Goal: Information Seeking & Learning: Learn about a topic

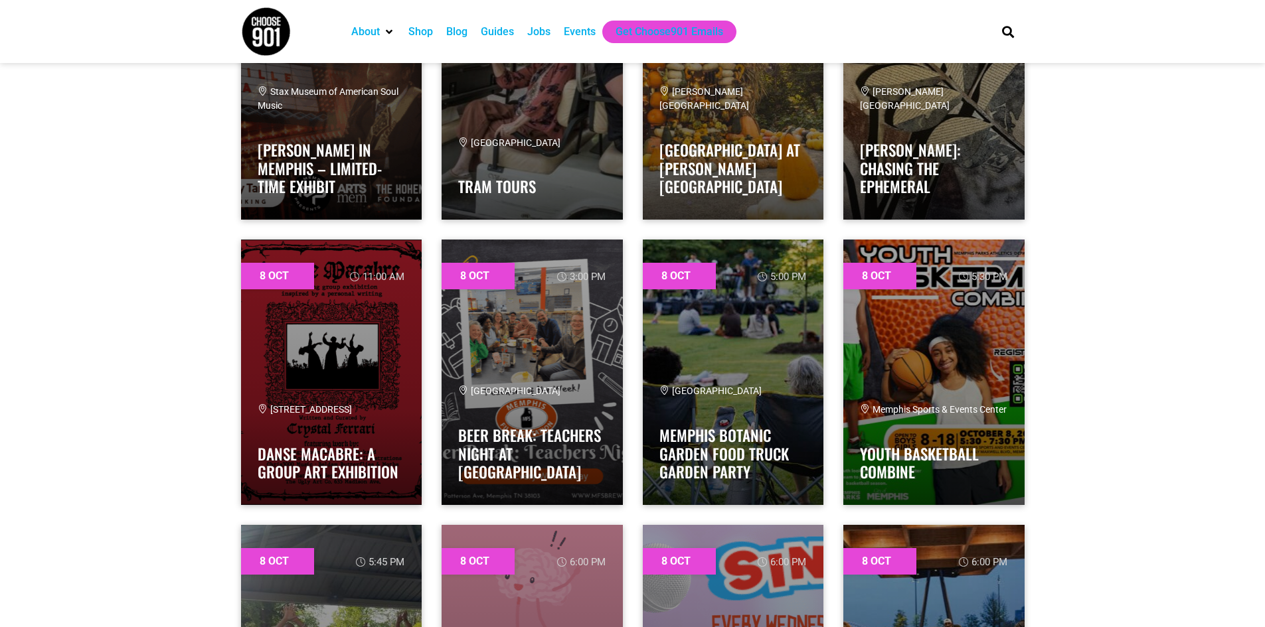
scroll to position [664, 0]
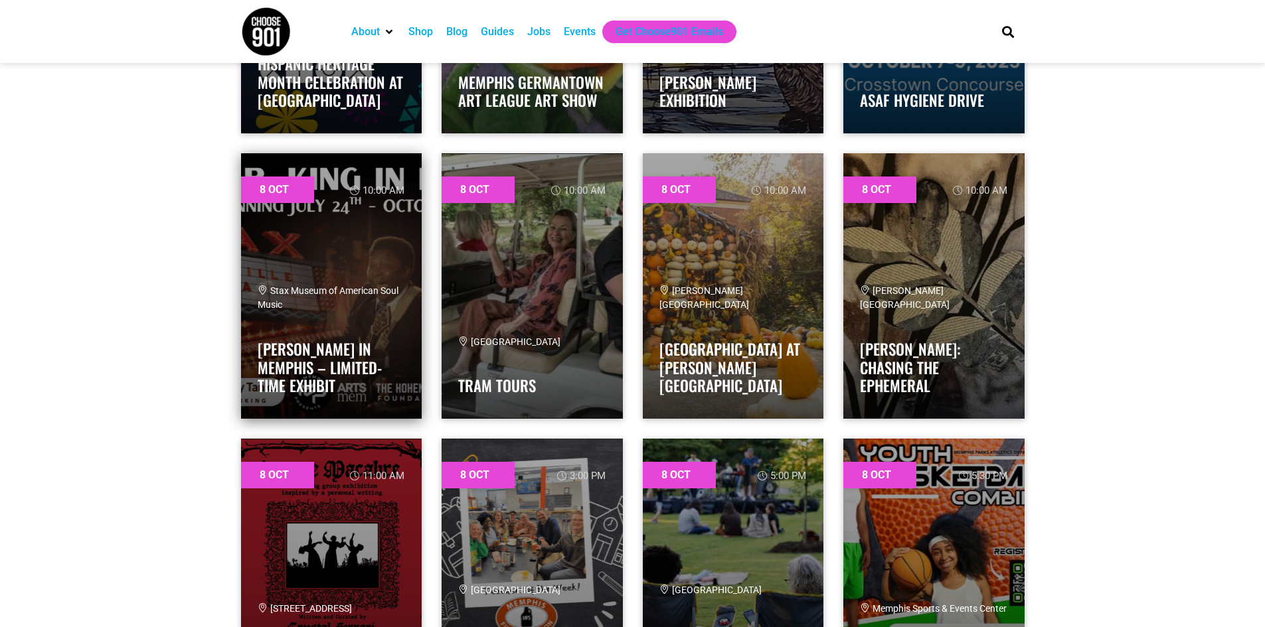
click at [344, 285] on link at bounding box center [331, 286] width 181 height 266
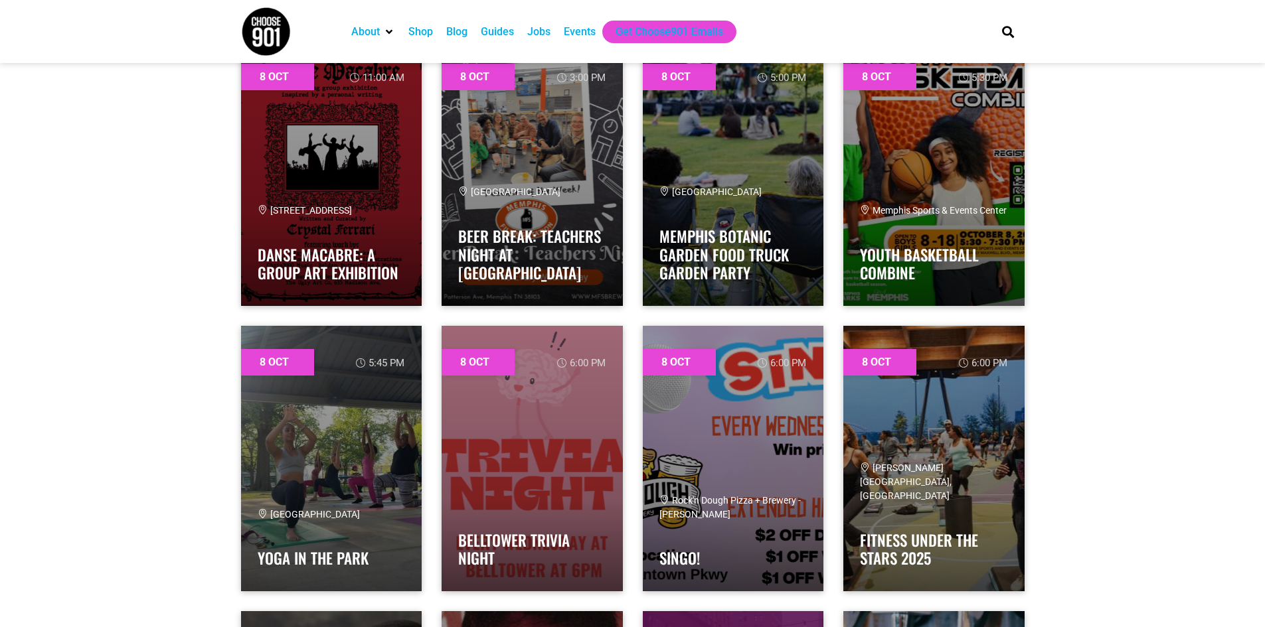
scroll to position [1195, 0]
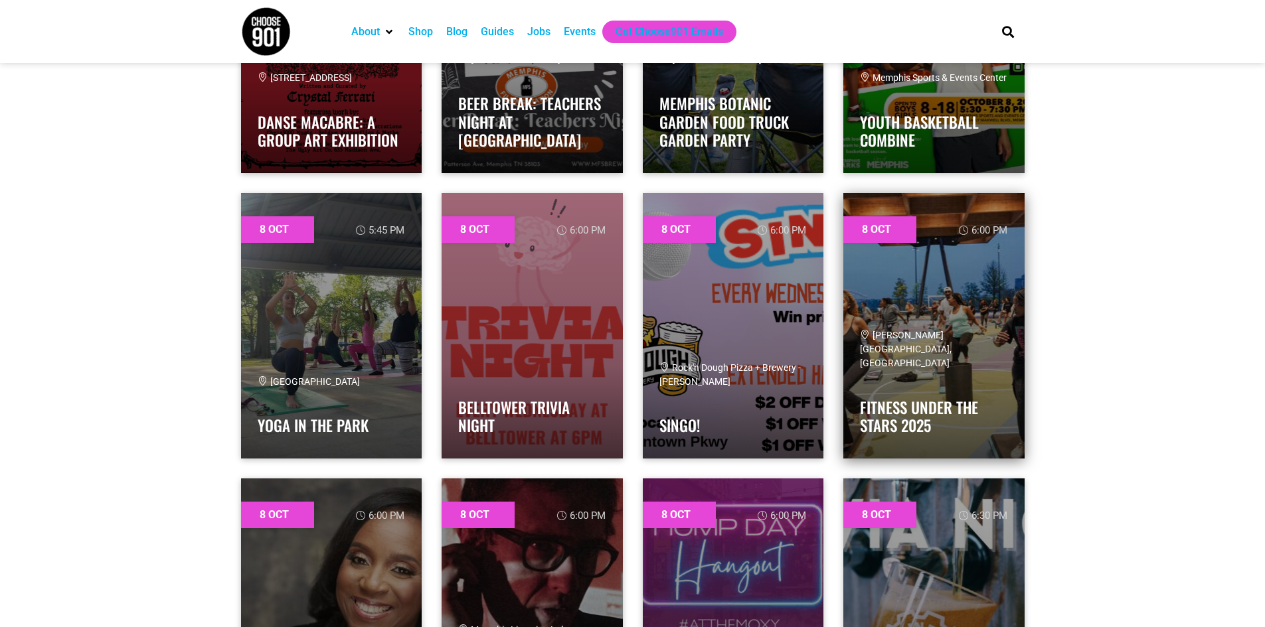
click at [946, 306] on link at bounding box center [933, 326] width 181 height 266
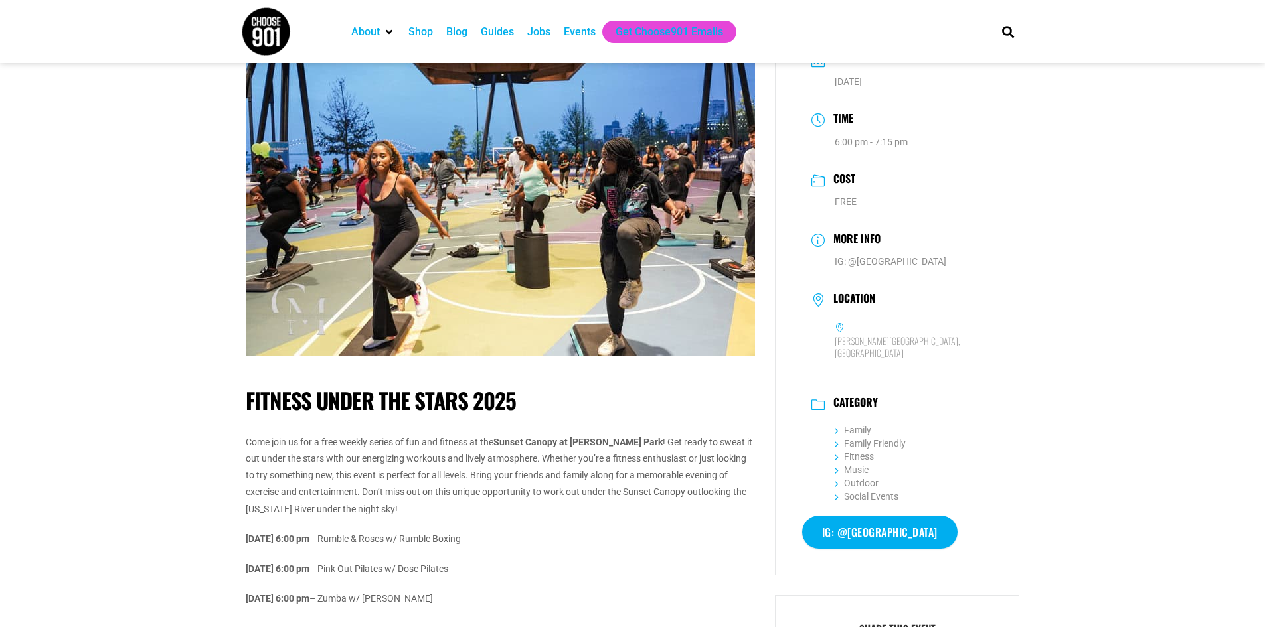
scroll to position [133, 0]
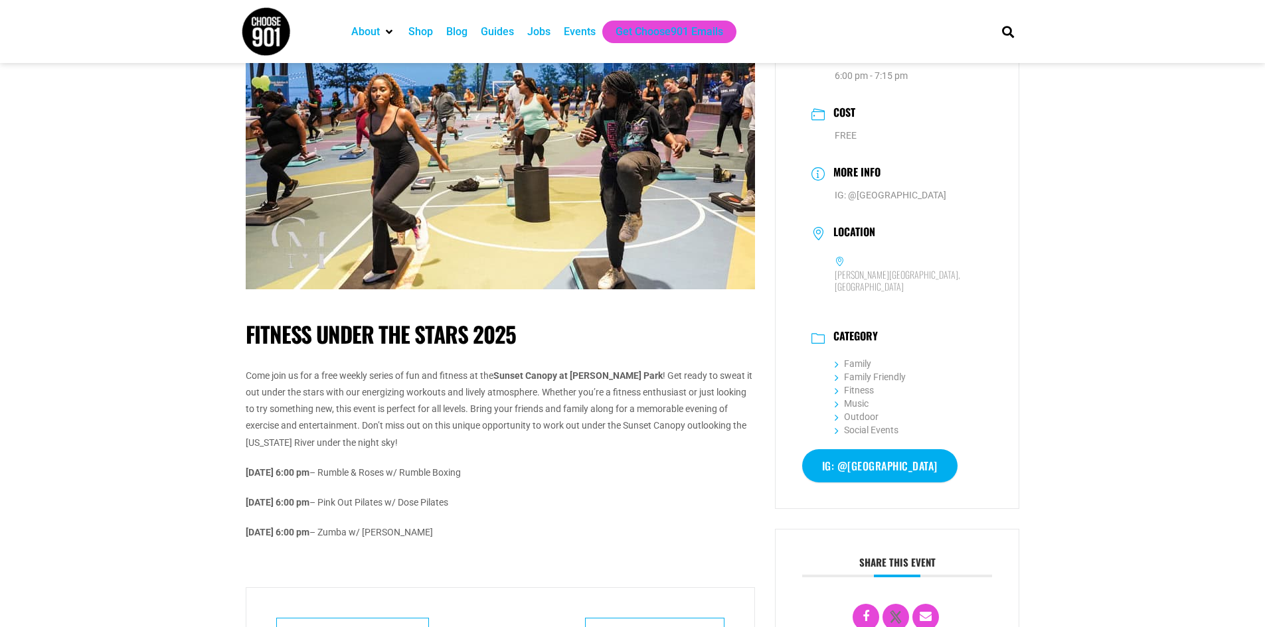
drag, startPoint x: 347, startPoint y: 501, endPoint x: 483, endPoint y: 506, distance: 136.8
click at [483, 506] on p "October 15 @ 6:00 pm – Pink Out Pilates w/ Dose Pilates" at bounding box center [500, 503] width 509 height 17
